Goal: Book appointment/travel/reservation

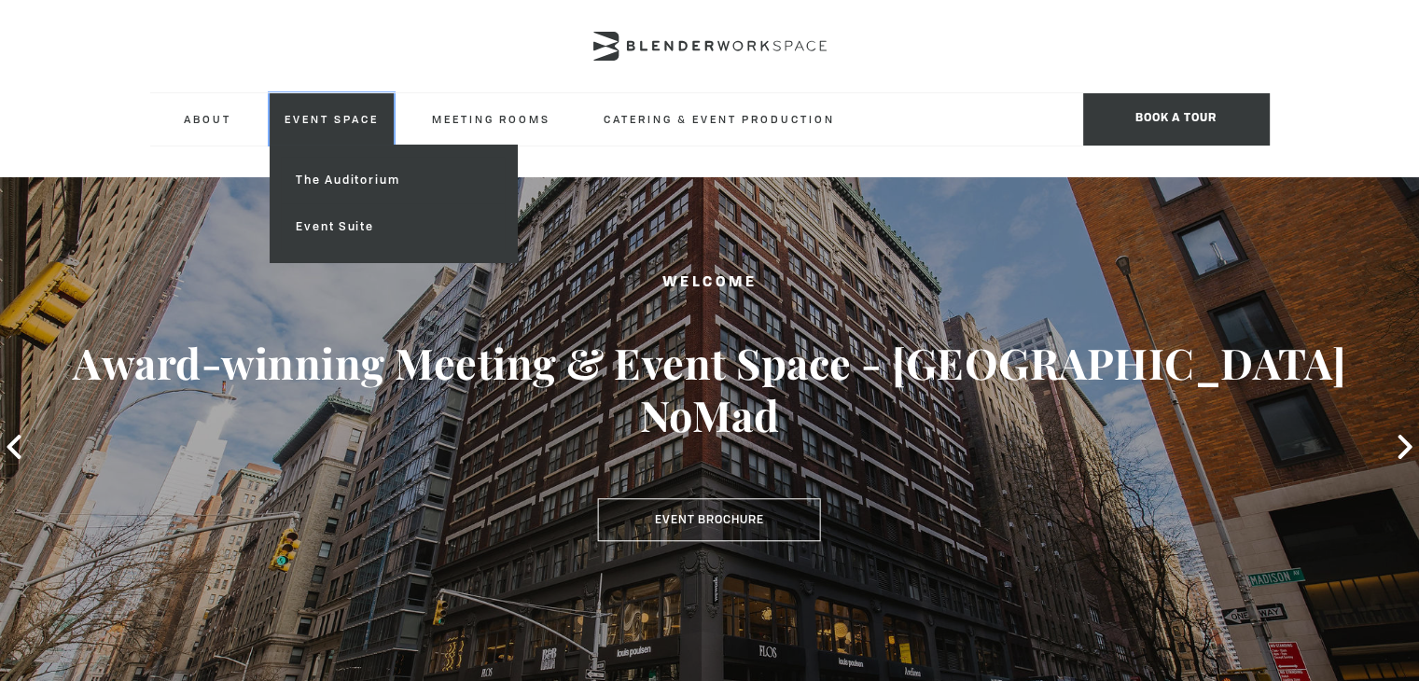
click at [273, 109] on link "Event Space" at bounding box center [332, 118] width 124 height 51
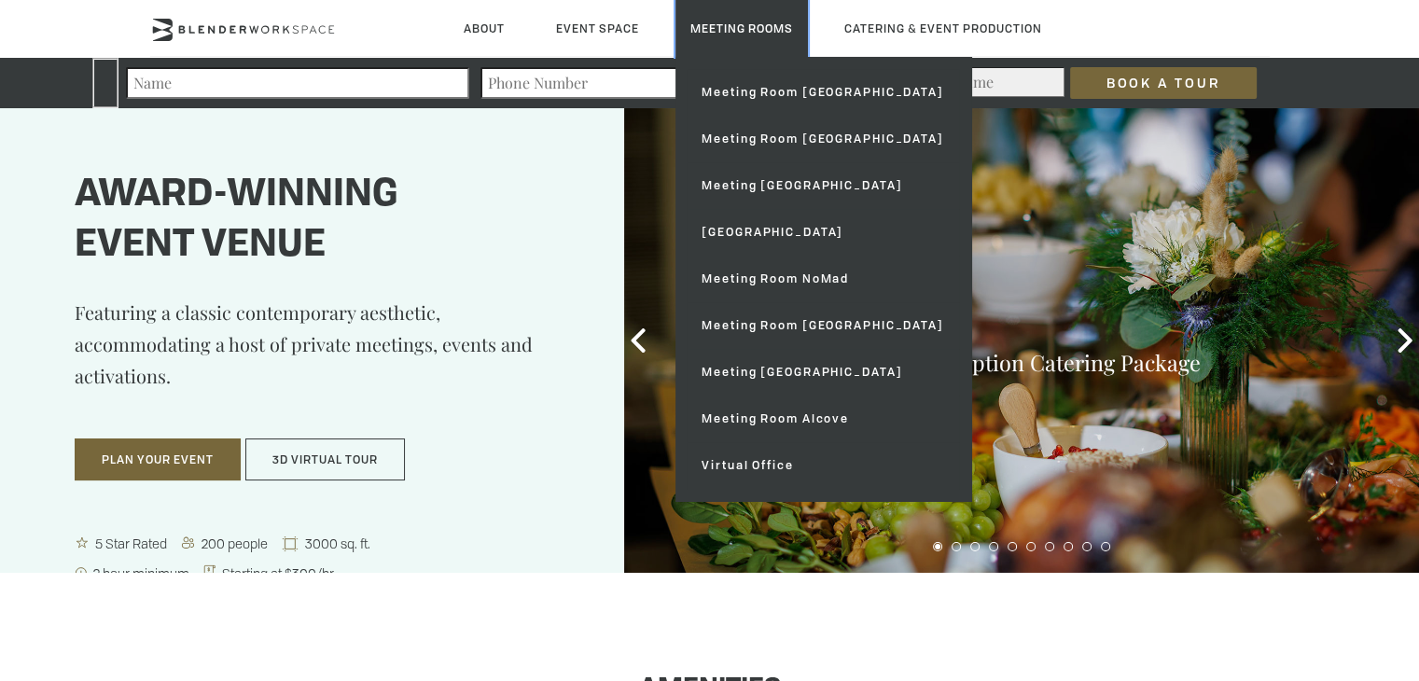
click at [683, 28] on link "Meeting Rooms" at bounding box center [742, 28] width 132 height 57
